Goal: Navigation & Orientation: Find specific page/section

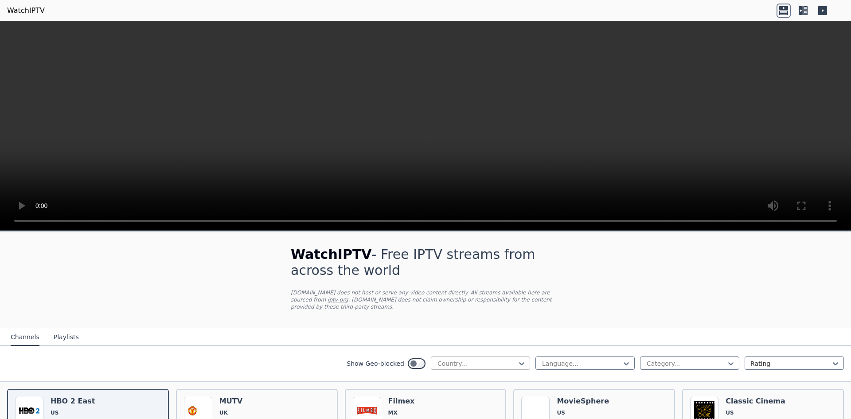
click at [451, 359] on div at bounding box center [477, 363] width 81 height 9
type input "***"
click at [469, 377] on div "[GEOGRAPHIC_DATA]" at bounding box center [480, 383] width 99 height 16
click at [555, 368] on div "Show Geo-blocked option India, selected. India Language... Category... Rating" at bounding box center [425, 364] width 851 height 36
click at [556, 361] on div "Language..." at bounding box center [585, 362] width 99 height 13
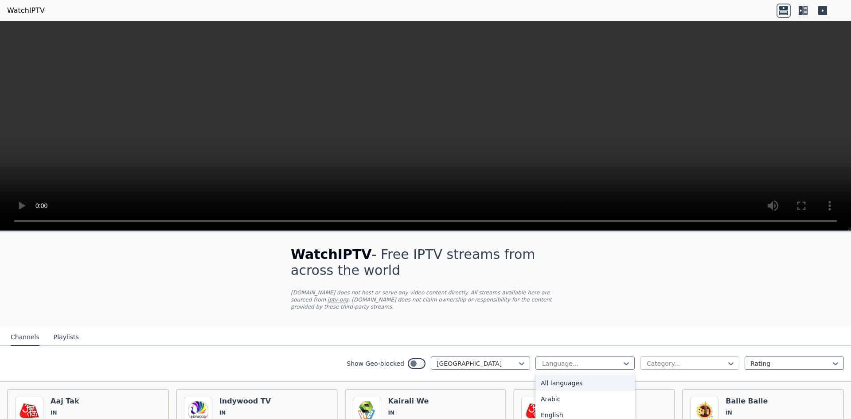
click at [646, 359] on div at bounding box center [686, 363] width 81 height 9
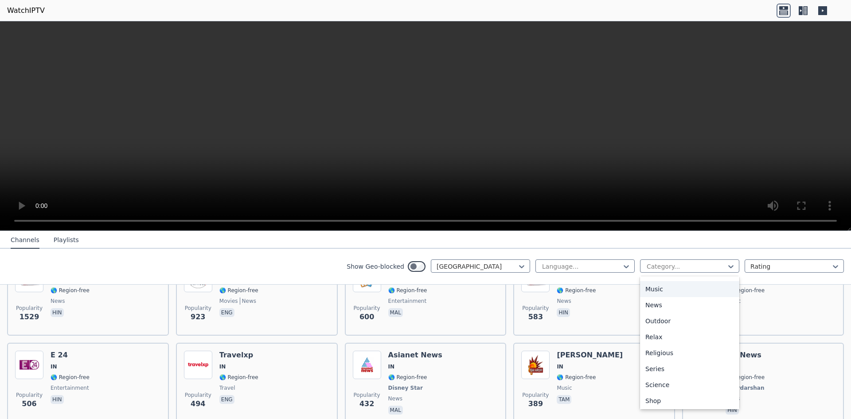
scroll to position [266, 0]
click at [671, 398] on div "Sports" at bounding box center [689, 403] width 99 height 16
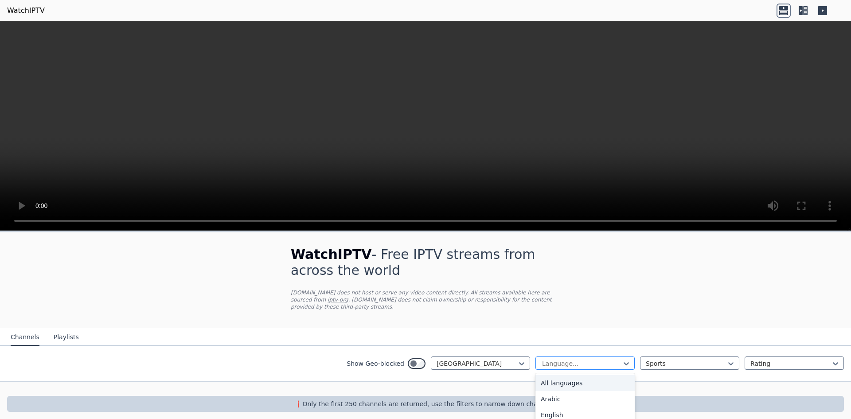
click at [549, 359] on div at bounding box center [581, 363] width 81 height 9
